Goal: Task Accomplishment & Management: Manage account settings

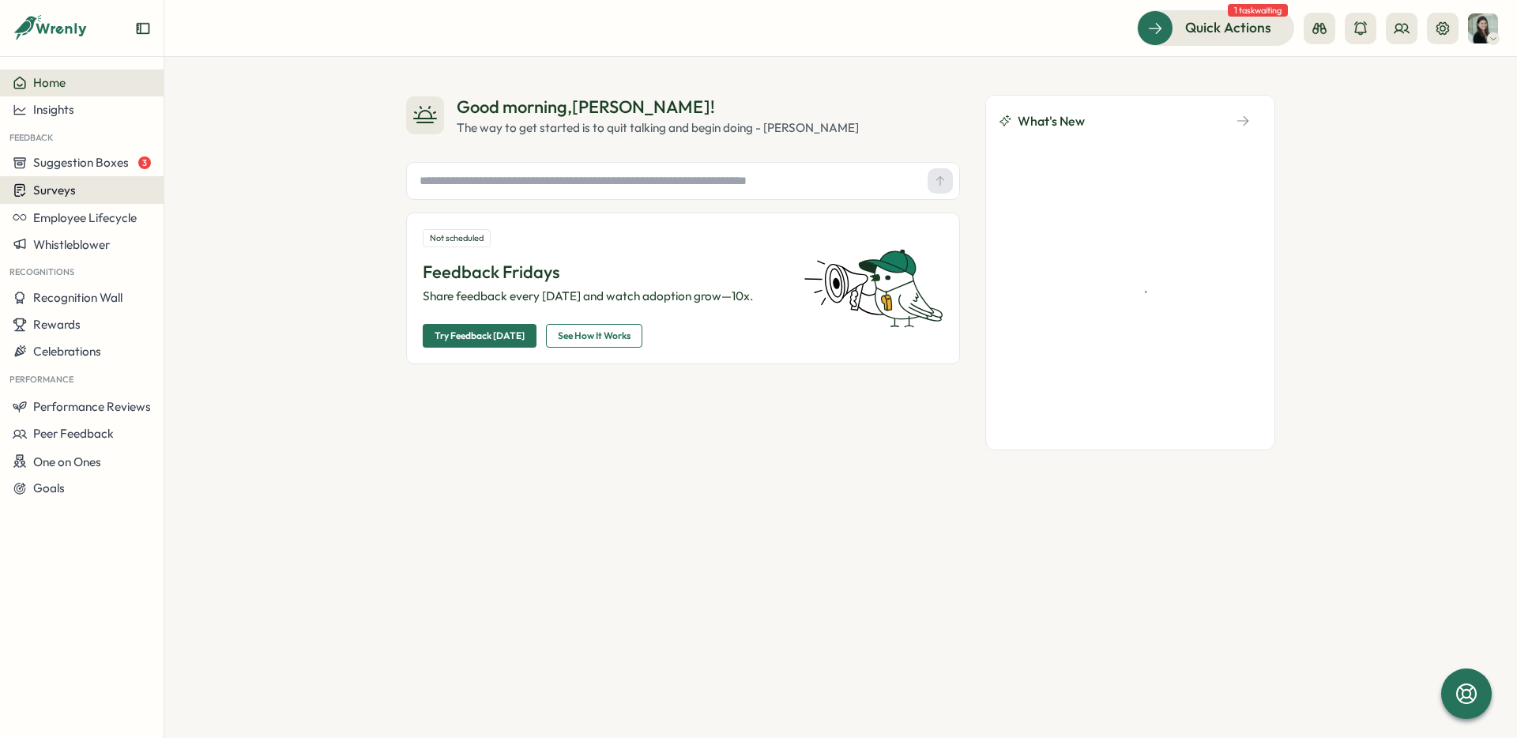
click at [42, 202] on button "Surveys" at bounding box center [82, 190] width 164 height 28
click at [212, 153] on div "Insights" at bounding box center [227, 160] width 118 height 17
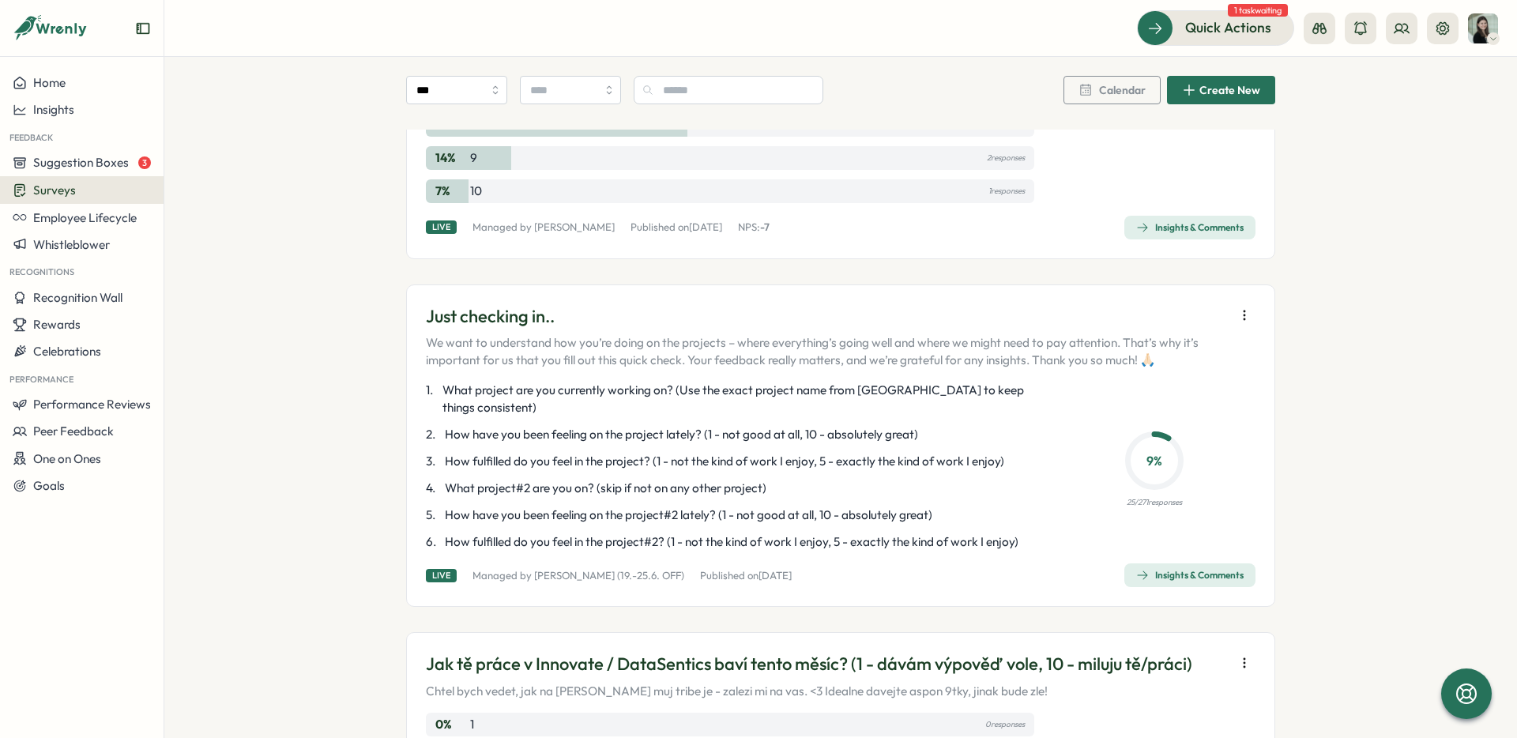
scroll to position [1231, 0]
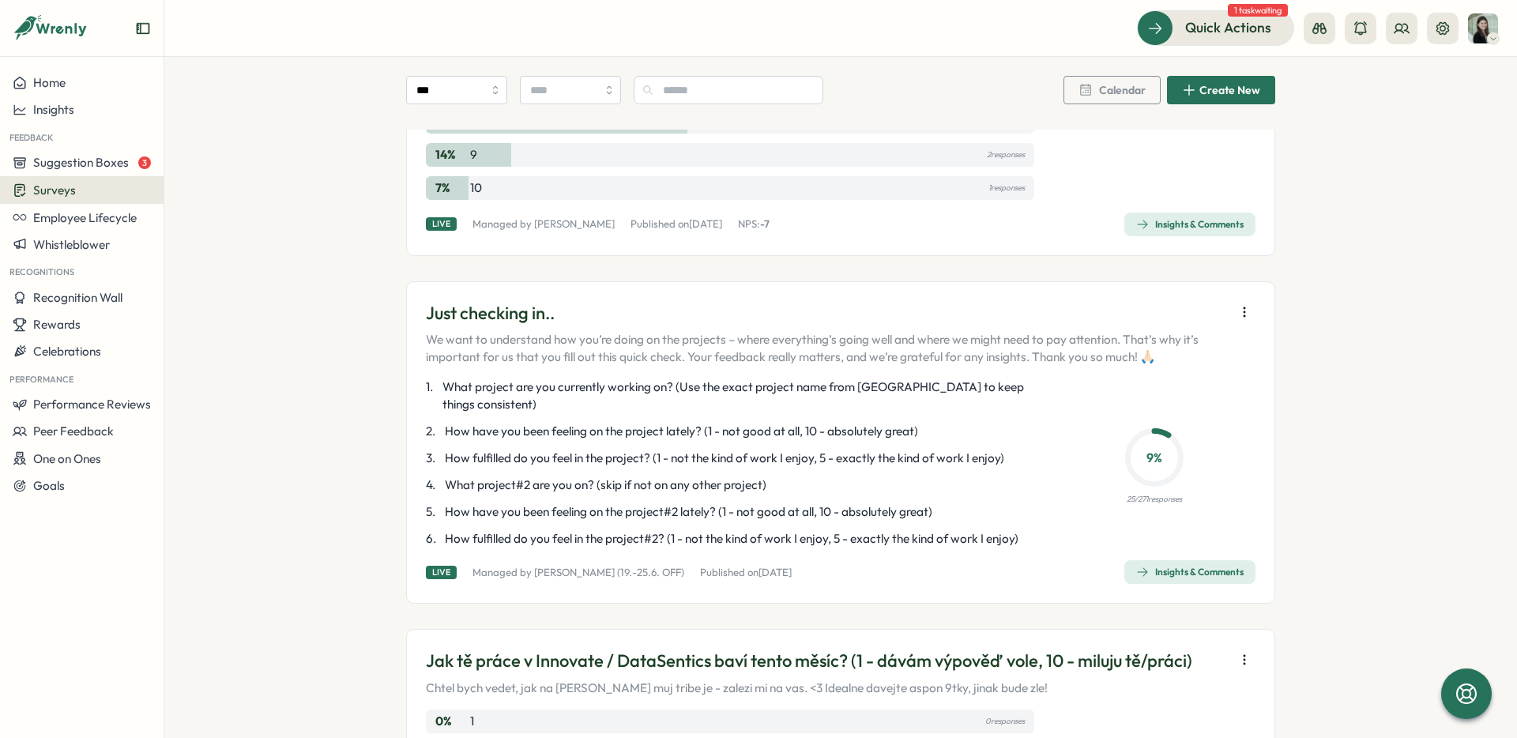
click at [1244, 307] on icon "button" at bounding box center [1244, 311] width 1 height 9
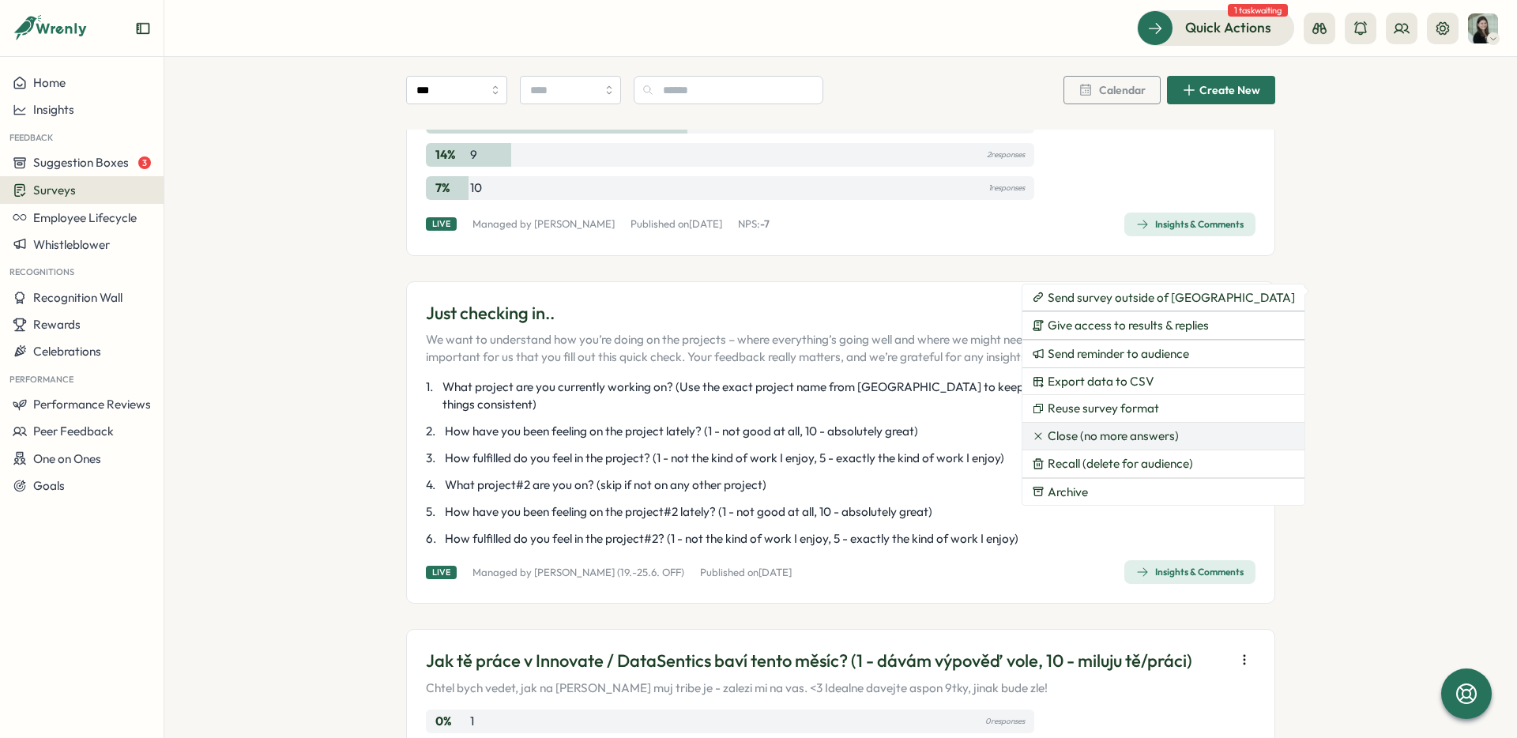
click at [1143, 431] on span "Close (no more answers)" at bounding box center [1113, 436] width 131 height 14
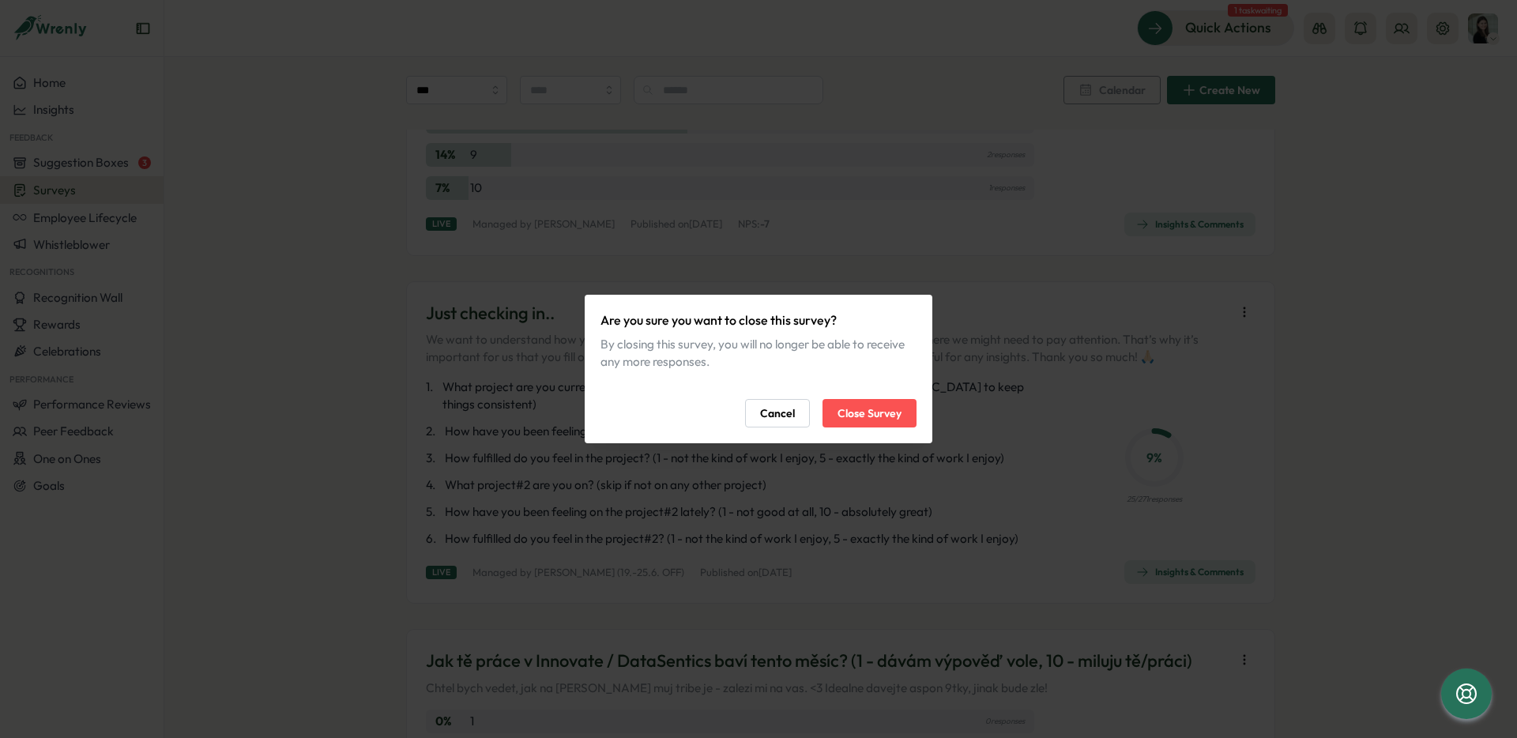
click at [859, 412] on span "Close Survey" at bounding box center [870, 413] width 64 height 27
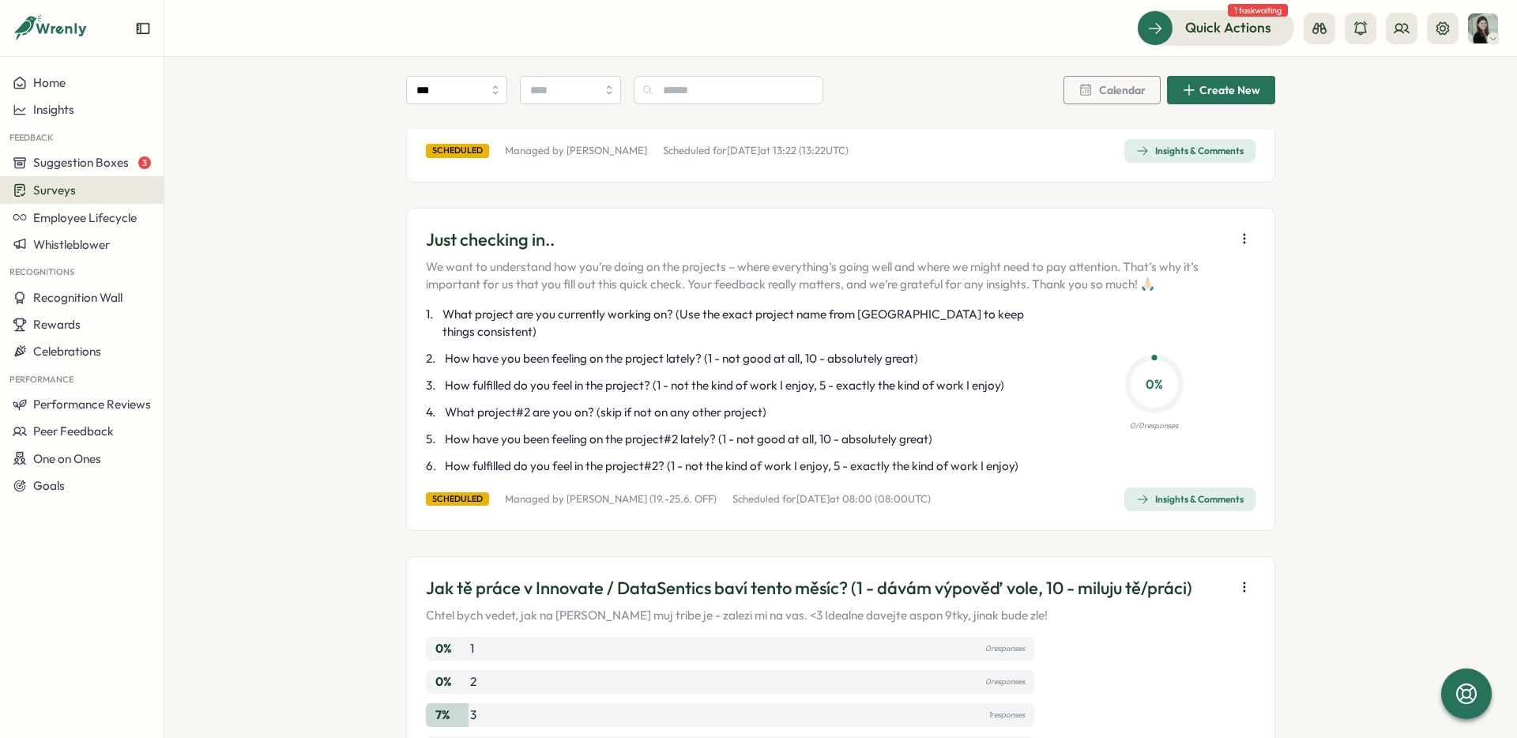
scroll to position [473, 0]
click at [1237, 232] on icon "button" at bounding box center [1245, 237] width 16 height 16
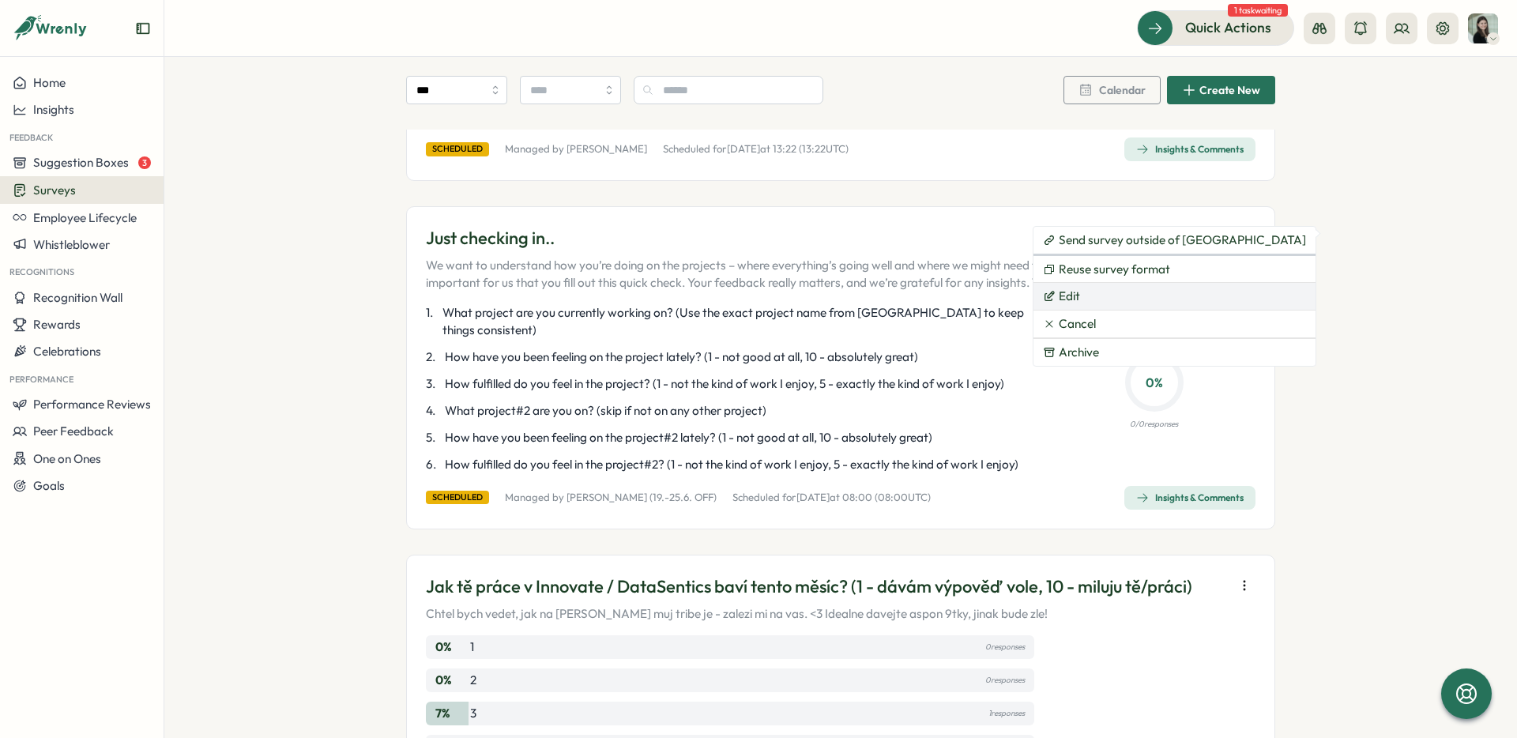
click at [1124, 297] on button "Edit" at bounding box center [1174, 296] width 282 height 27
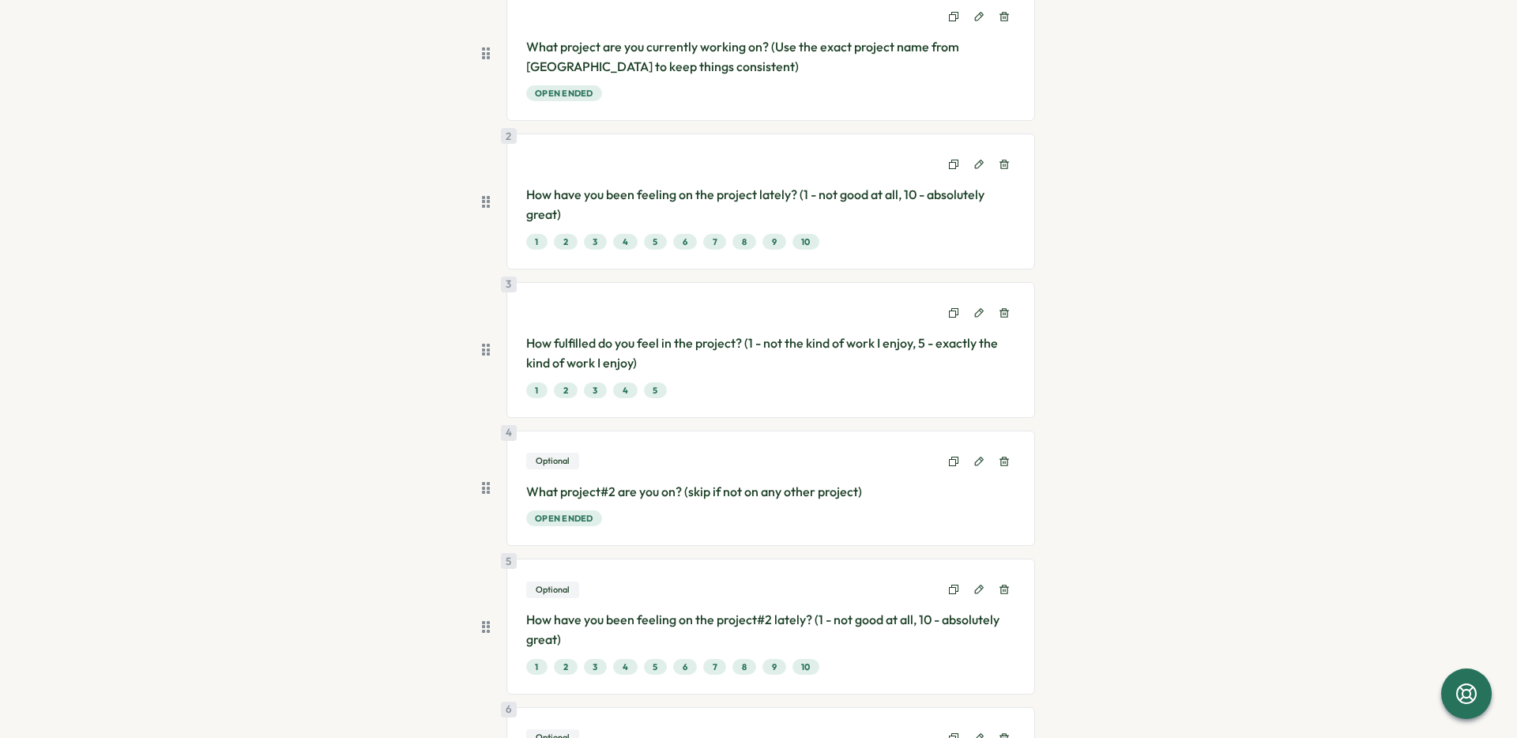
scroll to position [393, 0]
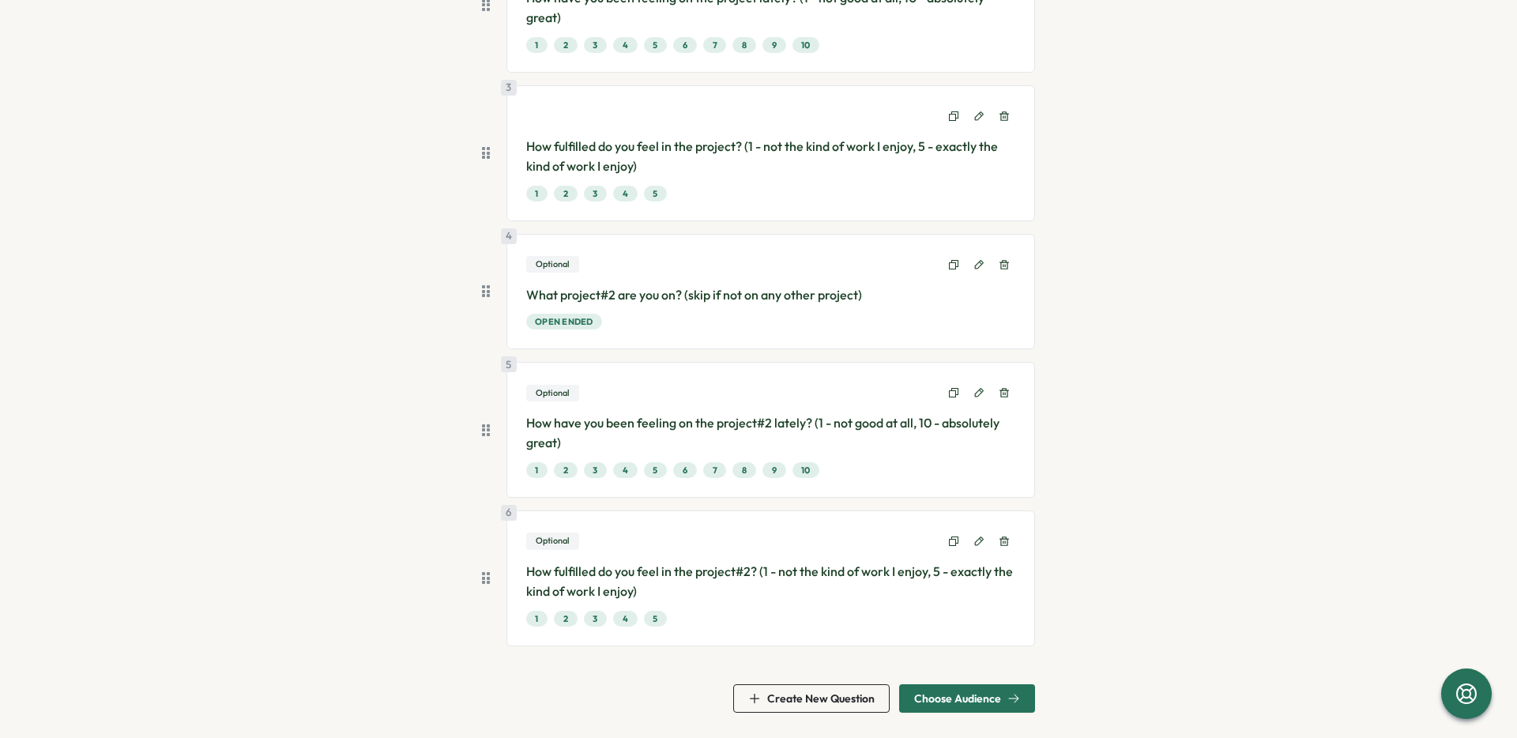
click at [951, 702] on span "Choose Audience" at bounding box center [957, 698] width 87 height 11
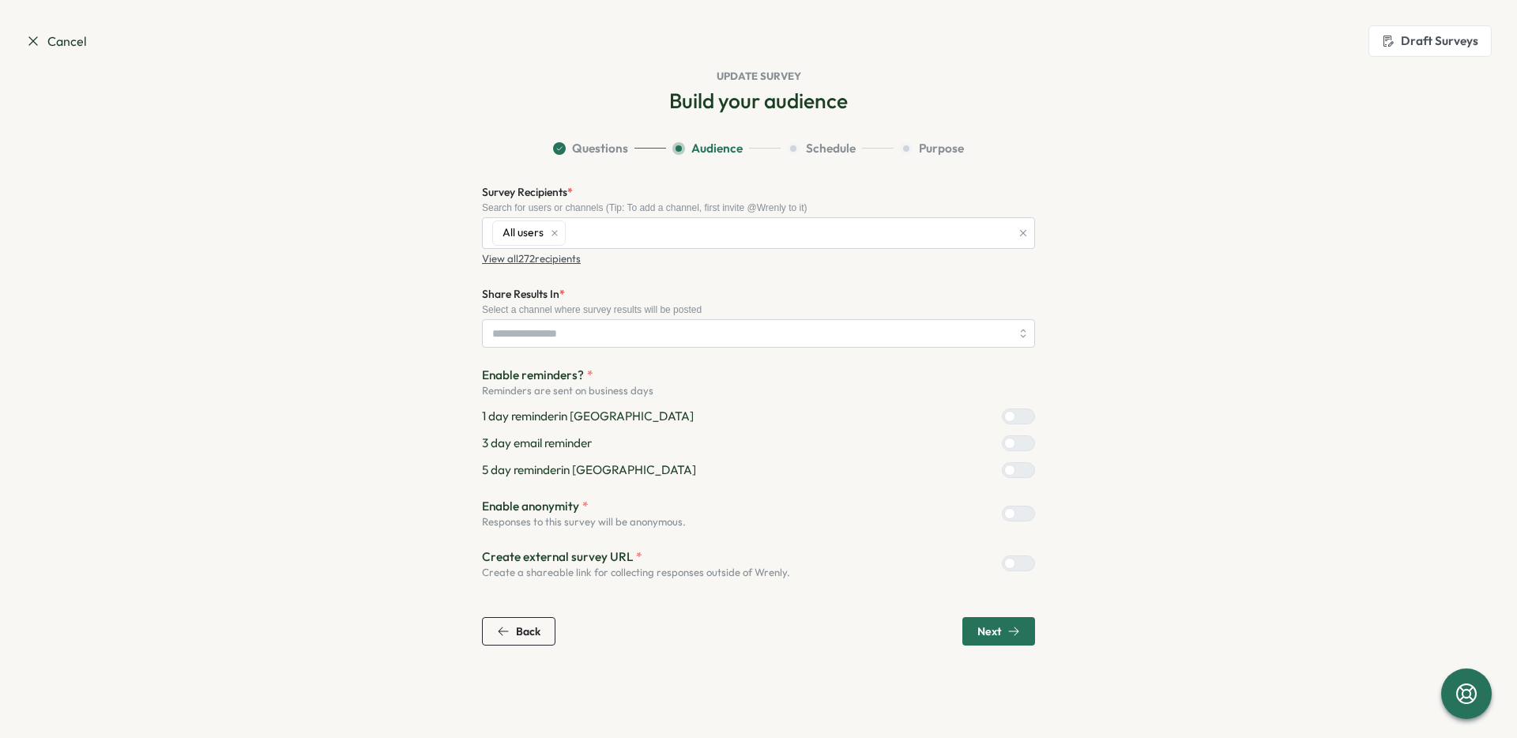
type input "**********"
click at [1016, 417] on div at bounding box center [1024, 416] width 19 height 14
click at [986, 633] on span "Next" at bounding box center [989, 631] width 24 height 11
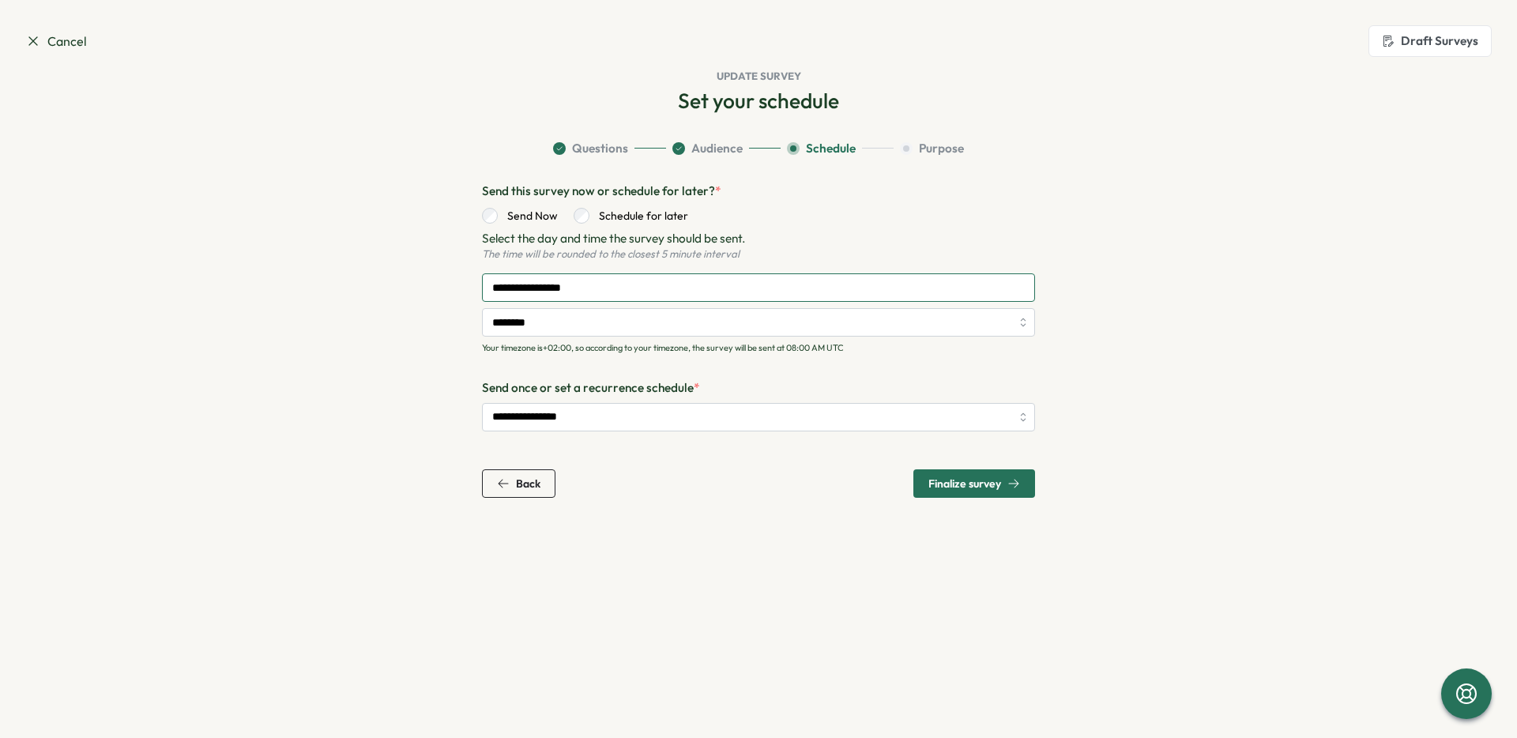
click at [577, 288] on input "**********" at bounding box center [758, 287] width 553 height 28
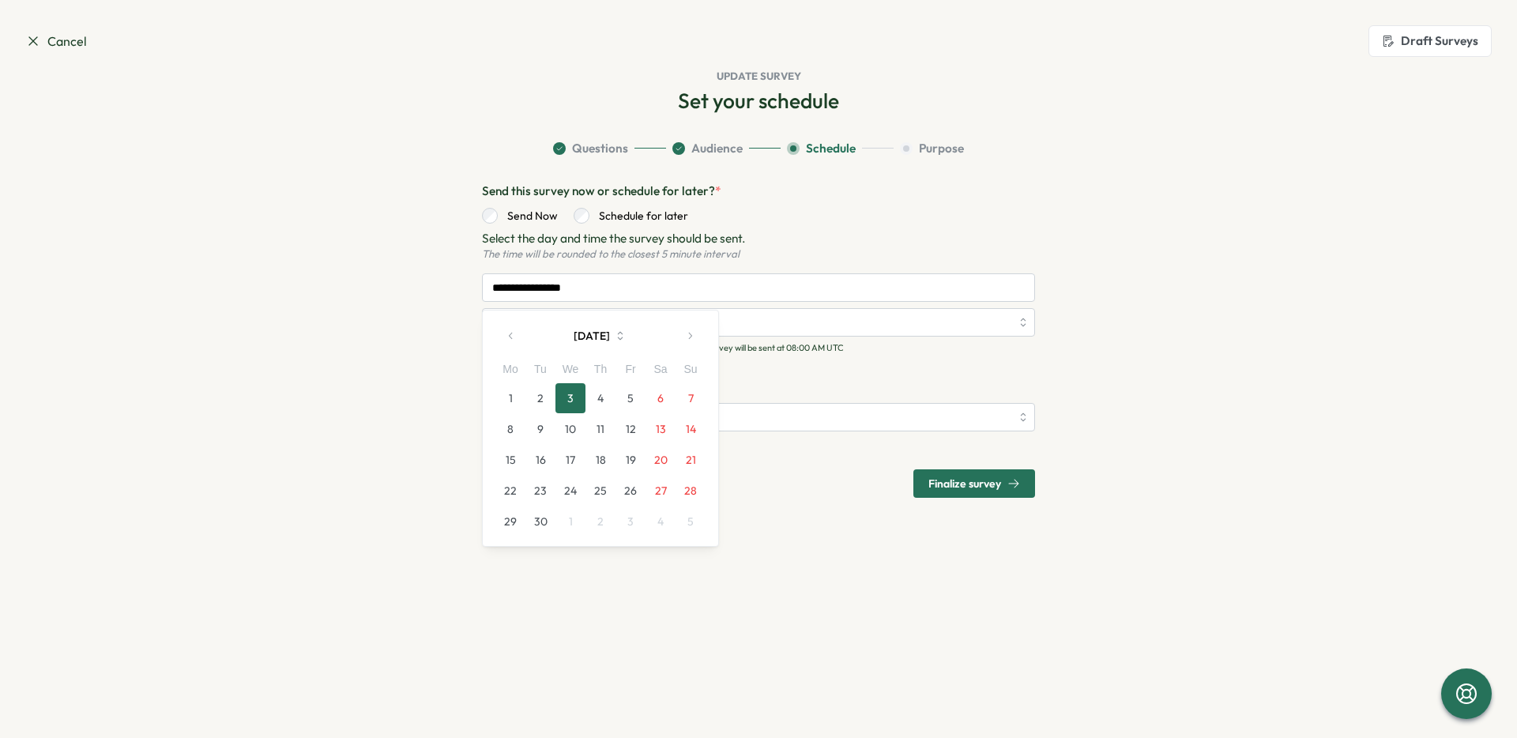
click at [536, 397] on button "2" at bounding box center [540, 398] width 30 height 30
type input "**********"
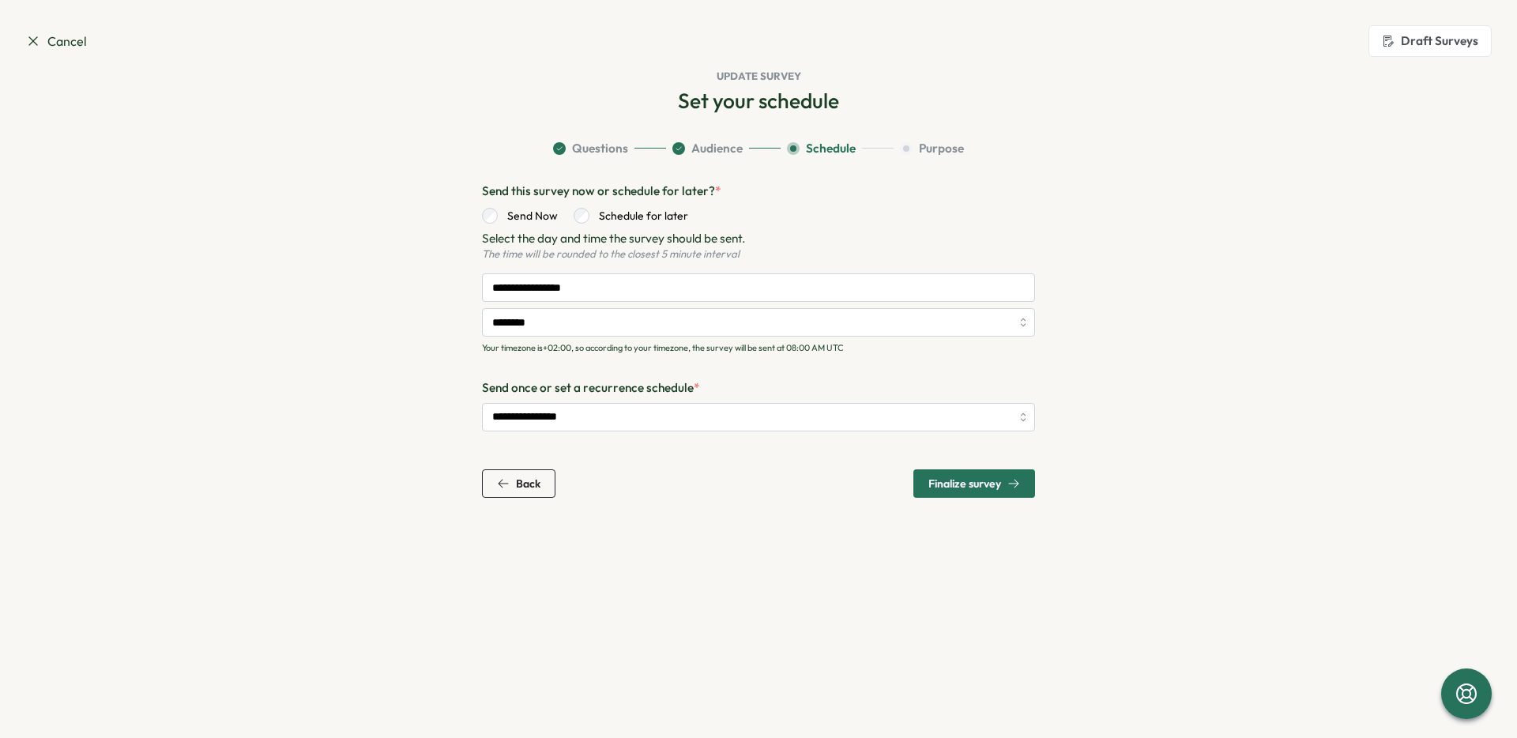
click at [987, 484] on span "Finalize survey" at bounding box center [964, 483] width 73 height 11
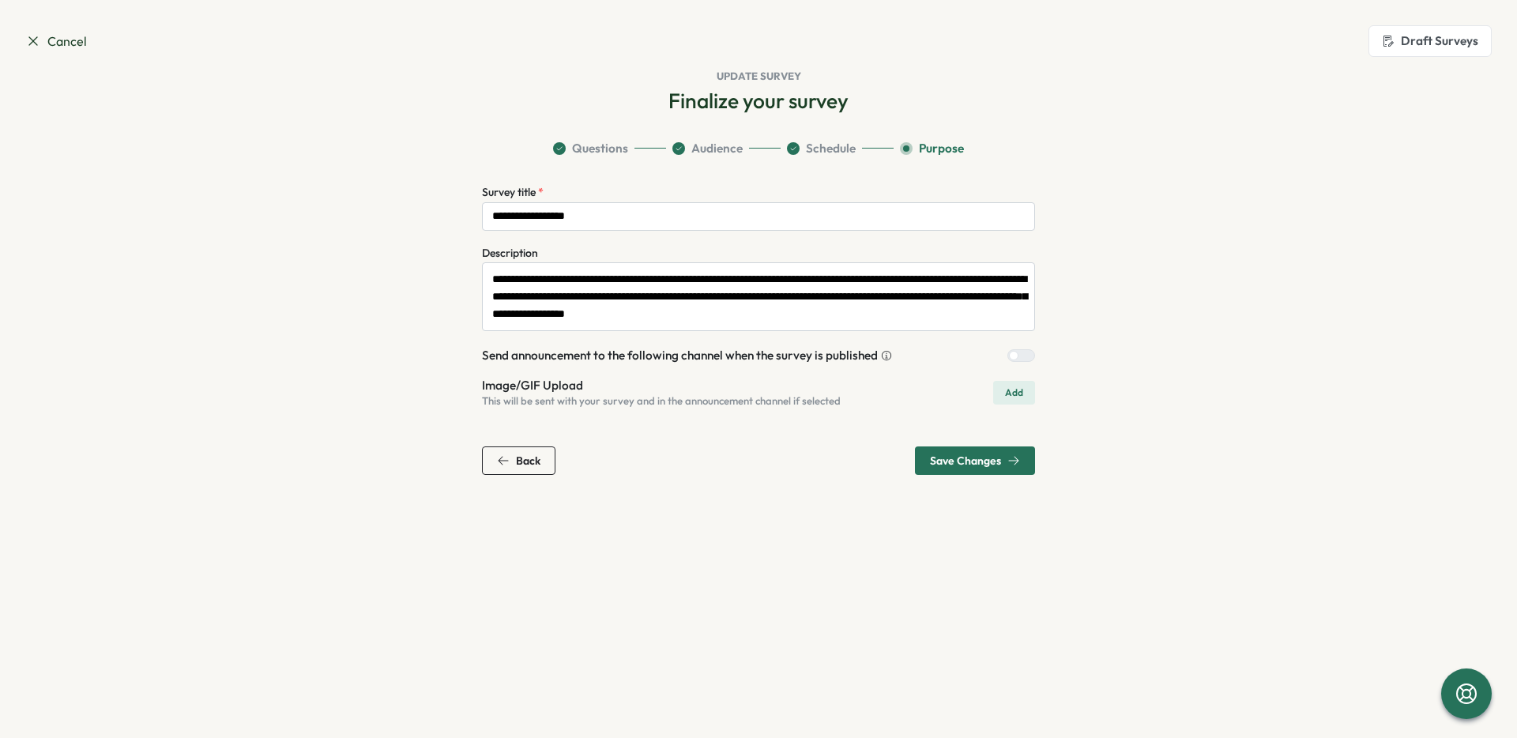
click at [527, 461] on span "Back" at bounding box center [528, 460] width 24 height 11
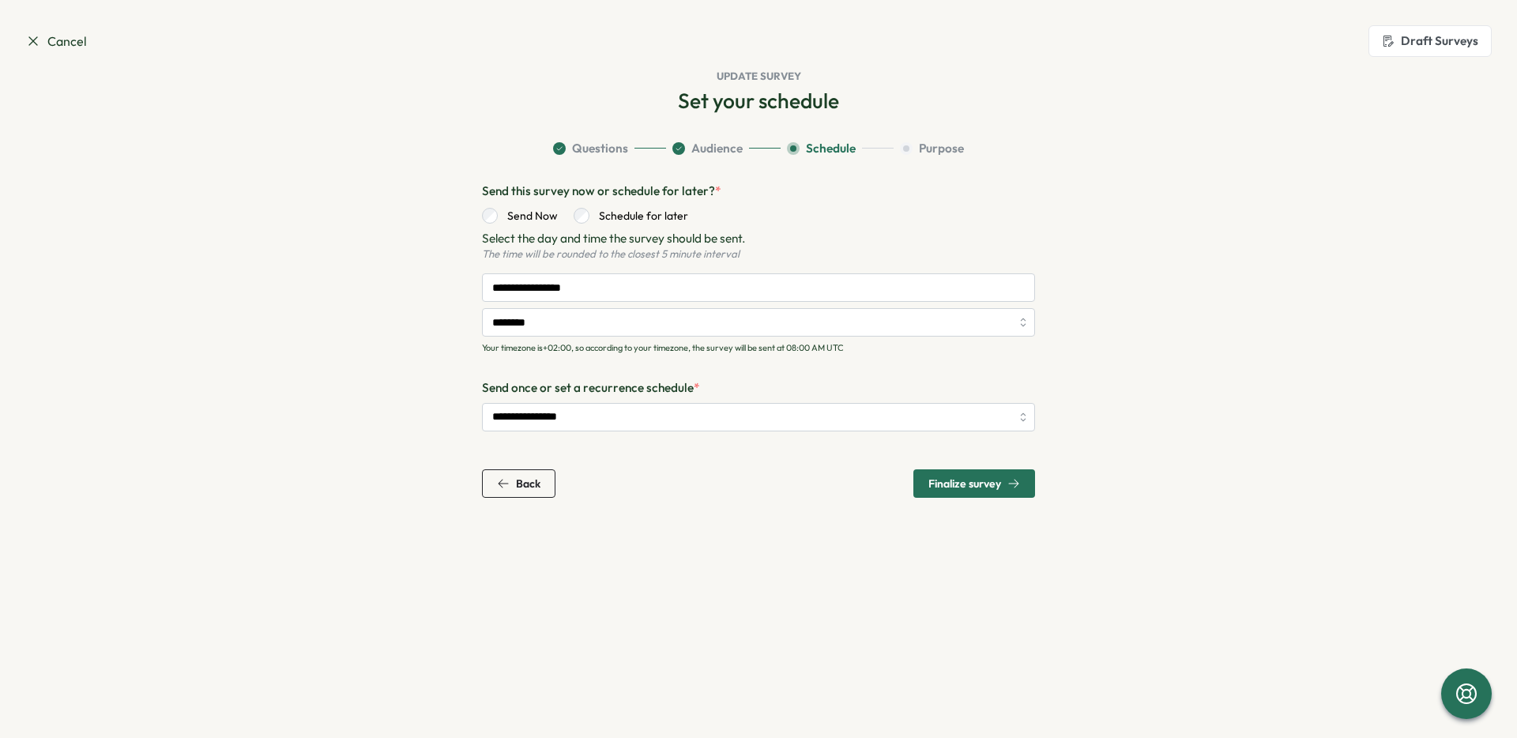
click at [1000, 482] on span "Finalize survey" at bounding box center [964, 483] width 73 height 11
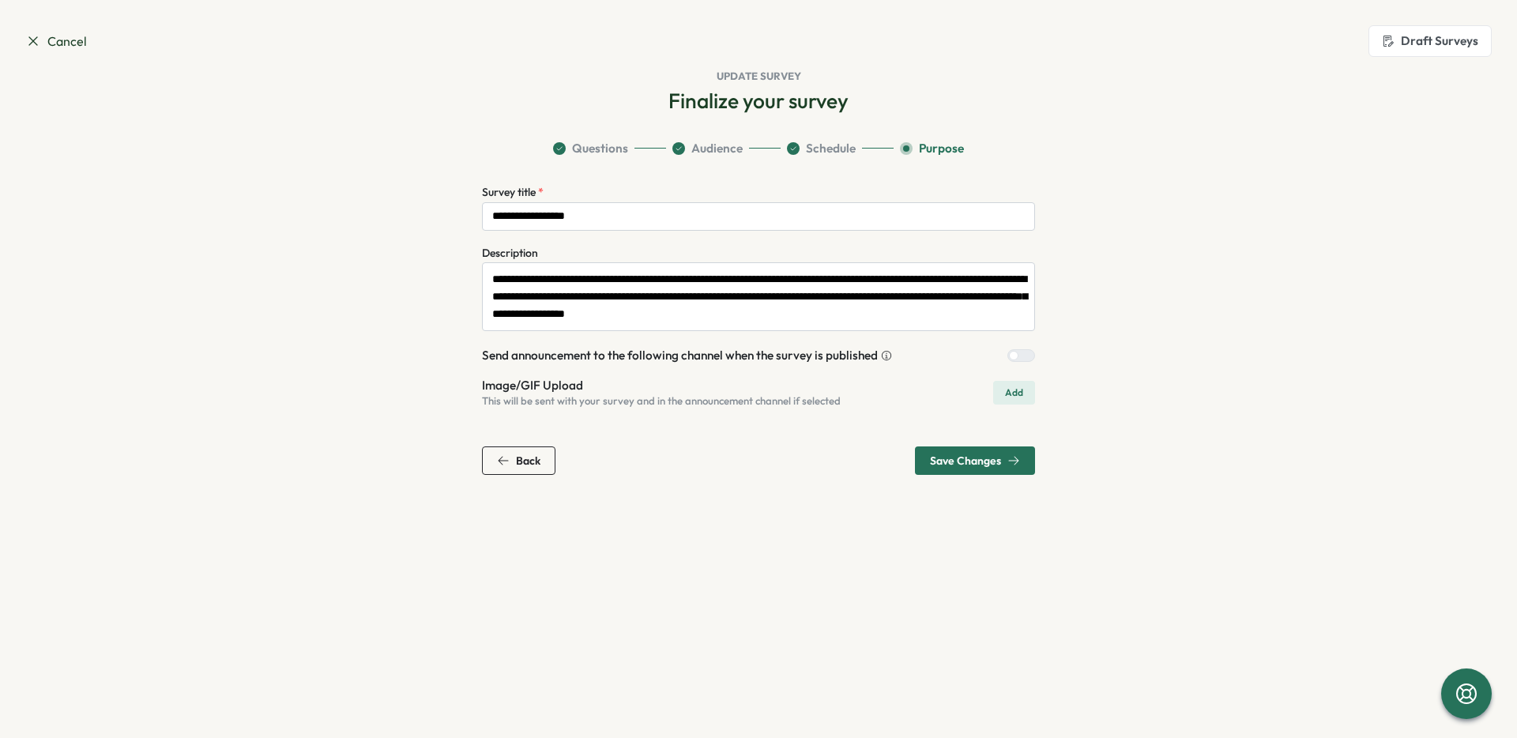
click at [962, 462] on span "Save Changes" at bounding box center [965, 460] width 71 height 11
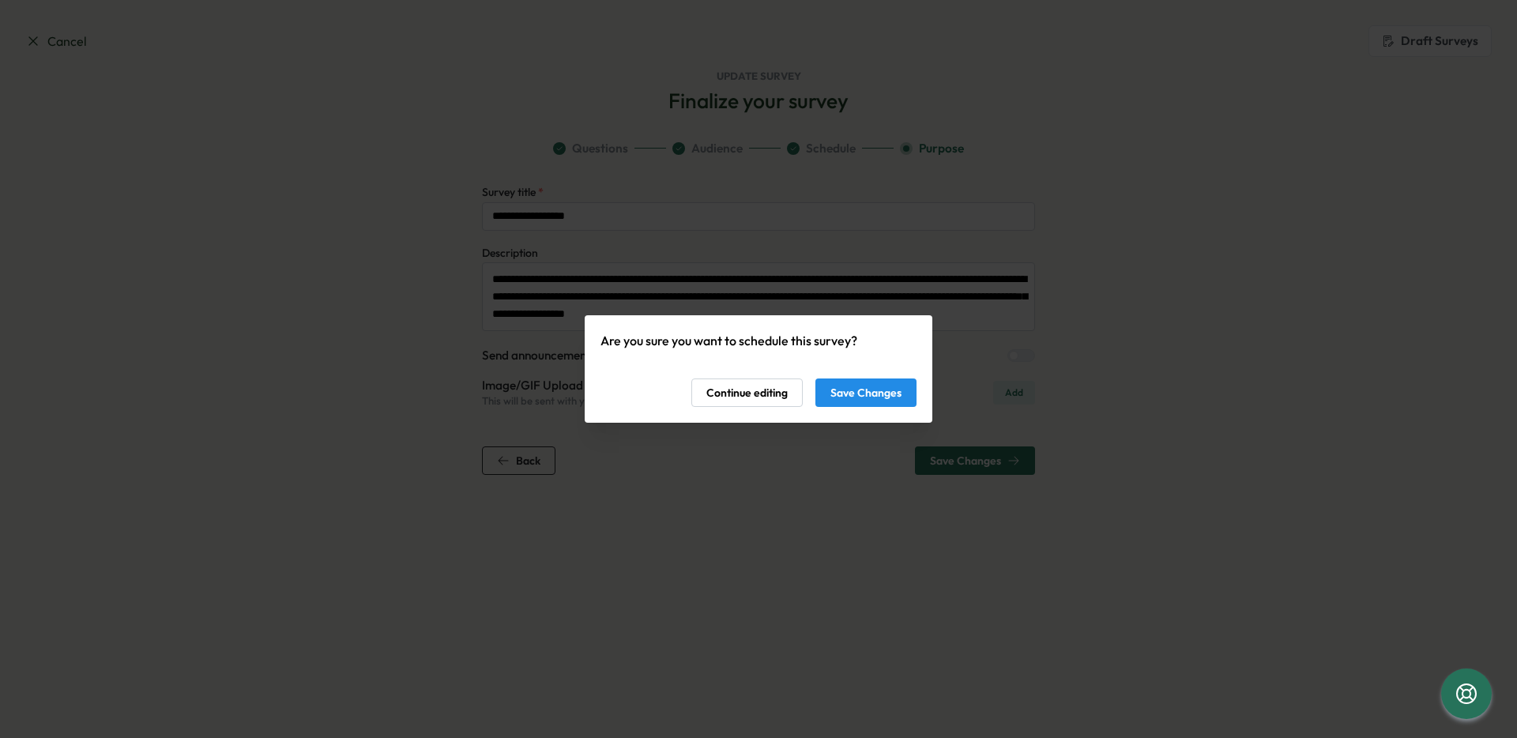
click at [838, 386] on span "Save Changes" at bounding box center [865, 392] width 71 height 27
